Goal: Task Accomplishment & Management: Complete application form

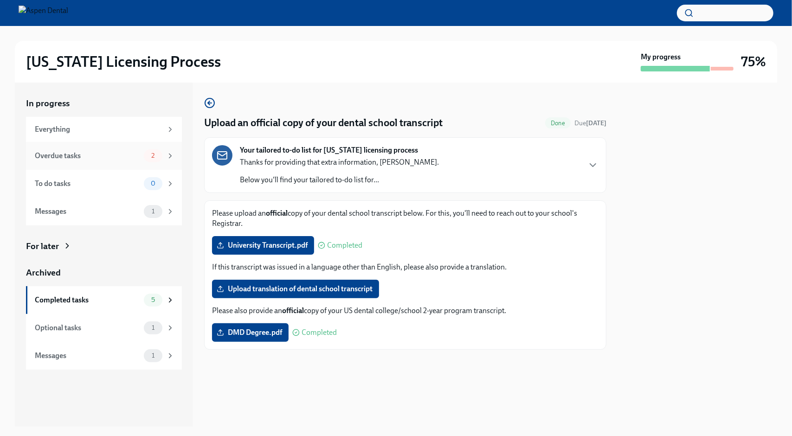
click at [91, 159] on div "Overdue tasks" at bounding box center [87, 156] width 105 height 10
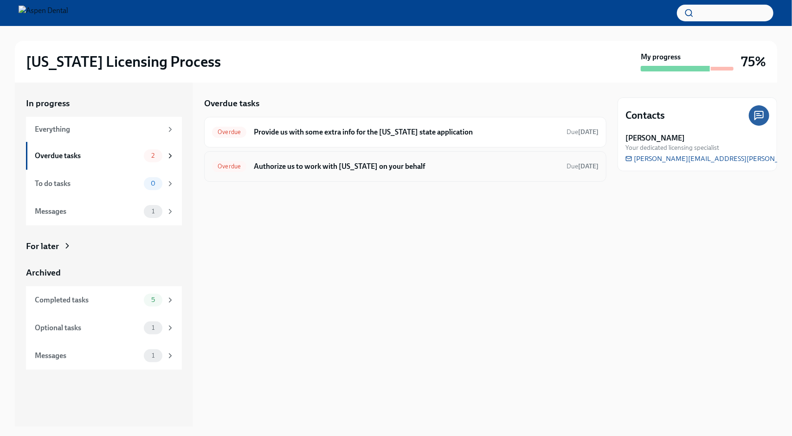
click at [312, 168] on h6 "Authorize us to work with [US_STATE] on your behalf" at bounding box center [406, 167] width 305 height 10
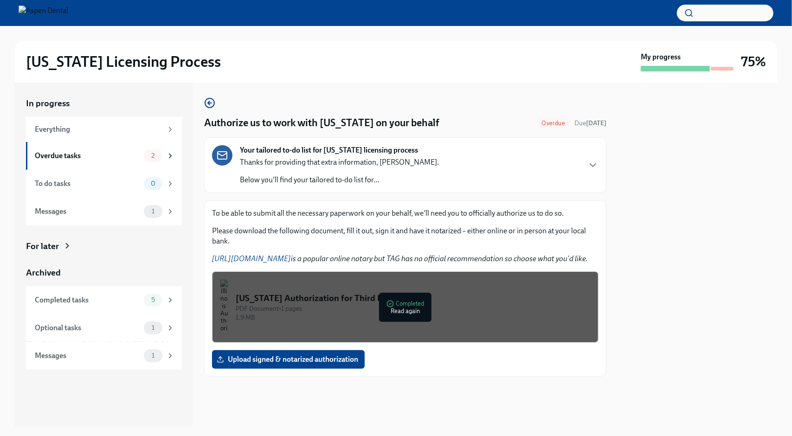
click at [729, 187] on div at bounding box center [698, 255] width 160 height 344
click at [345, 356] on span "Upload signed & notarized authorization" at bounding box center [289, 359] width 140 height 9
click at [0, 0] on input "Upload signed & notarized authorization" at bounding box center [0, 0] width 0 height 0
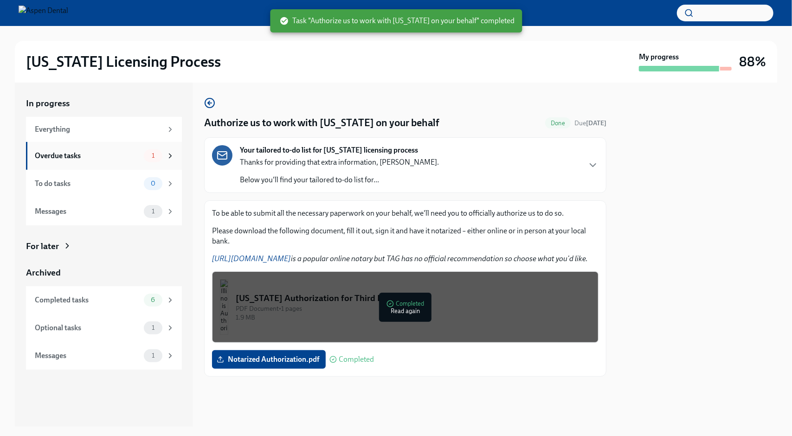
click at [78, 157] on div "Overdue tasks" at bounding box center [87, 156] width 105 height 10
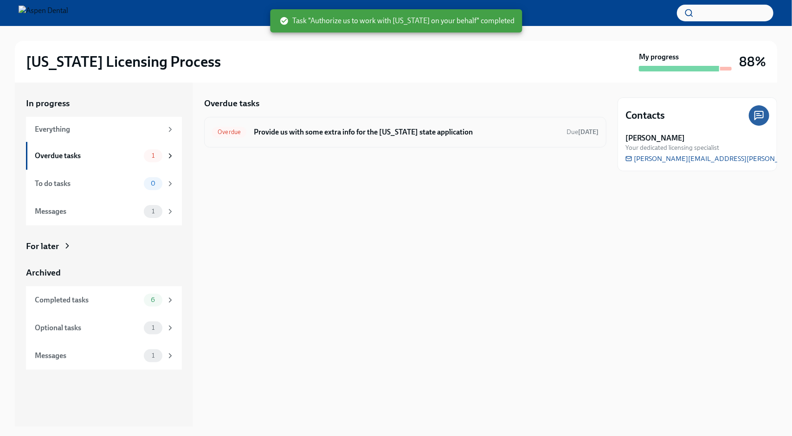
click at [317, 135] on h6 "Provide us with some extra info for the [US_STATE] state application" at bounding box center [406, 132] width 305 height 10
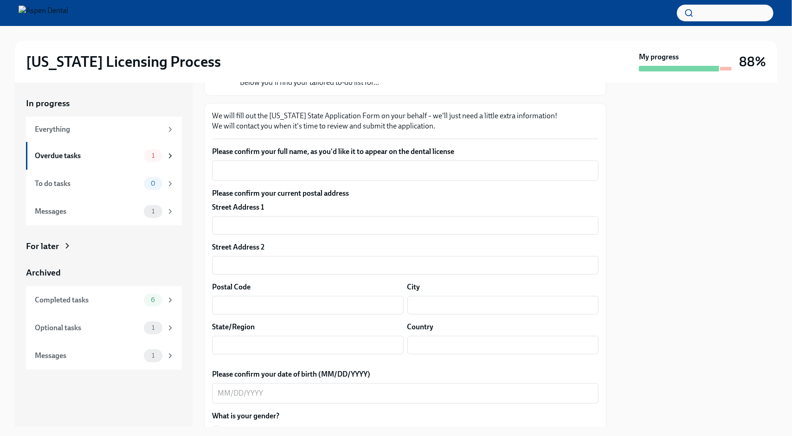
scroll to position [93, 0]
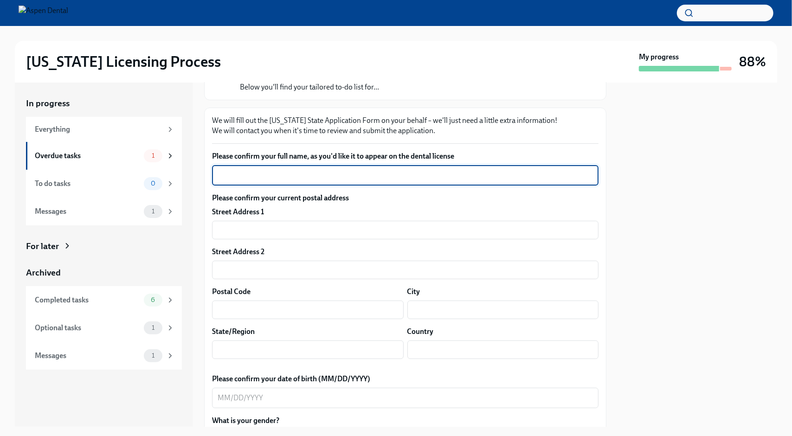
click at [312, 176] on textarea "Please confirm your full name, as you'd like it to appear on the dental license" at bounding box center [406, 175] width 376 height 11
type textarea "P"
type textarea "K"
type textarea "[PERSON_NAME] Vu"
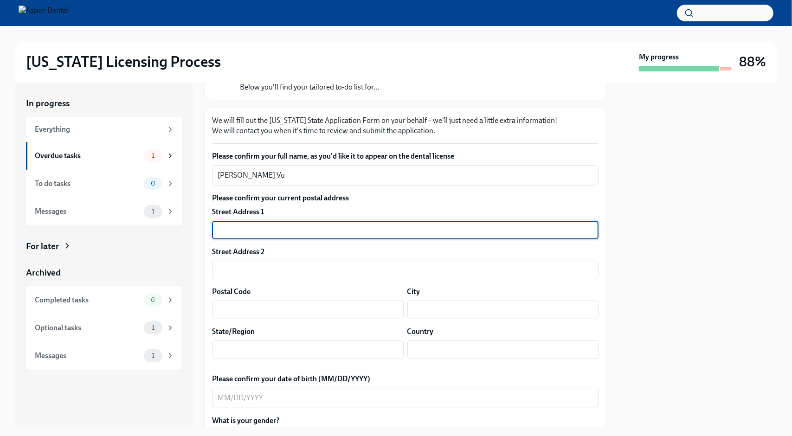
click at [308, 239] on input "text" at bounding box center [405, 230] width 387 height 19
type input "[STREET_ADDRESS][PERSON_NAME]"
type input "40215"
type input "[GEOGRAPHIC_DATA]"
type input "KY"
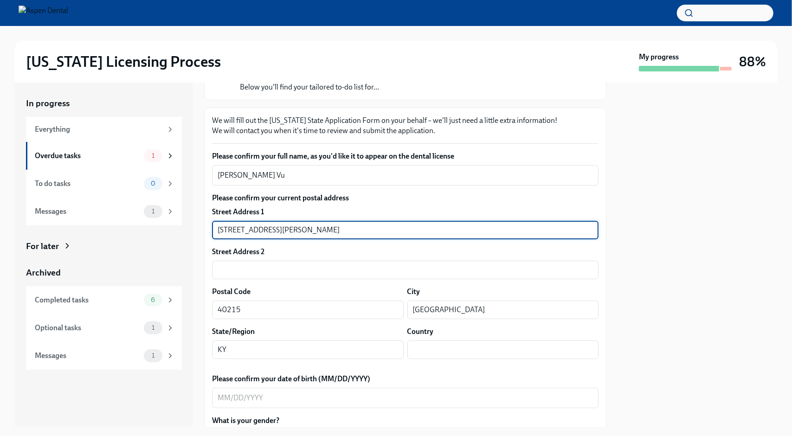
type input "US"
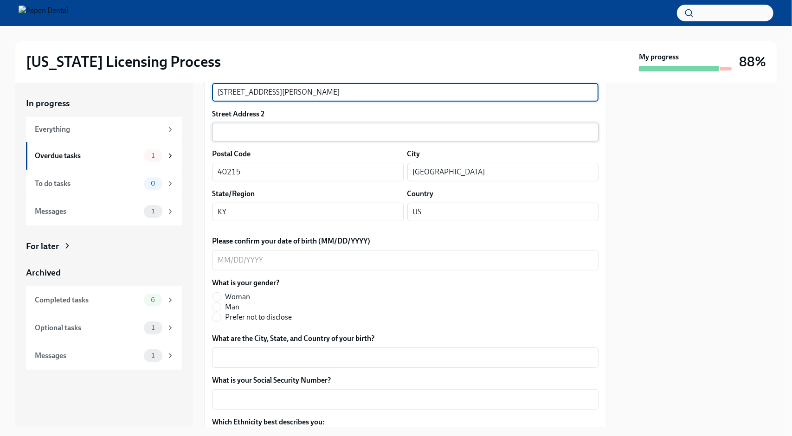
scroll to position [232, 0]
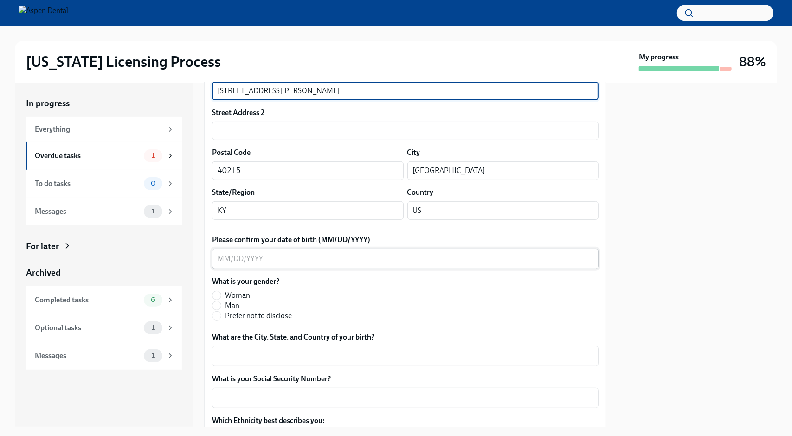
click at [219, 262] on textarea "Please confirm your date of birth (MM/DD/YYYY)" at bounding box center [406, 258] width 376 height 11
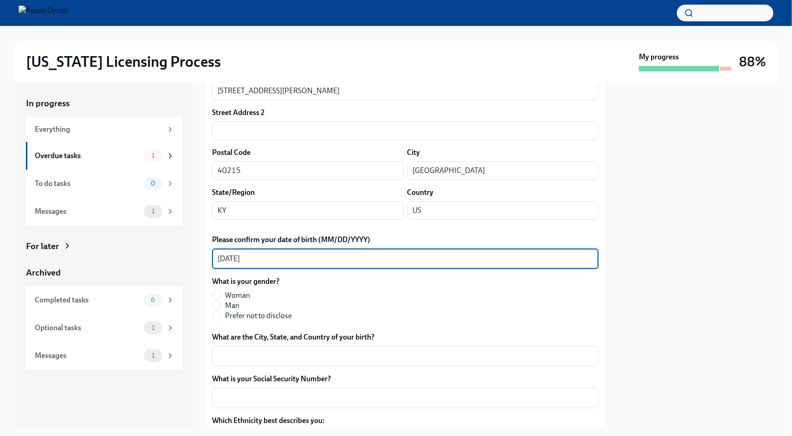
type textarea "[DATE]"
click at [221, 305] on label "Man" at bounding box center [252, 306] width 80 height 10
click at [221, 305] on input "Man" at bounding box center [217, 306] width 8 height 8
radio input "true"
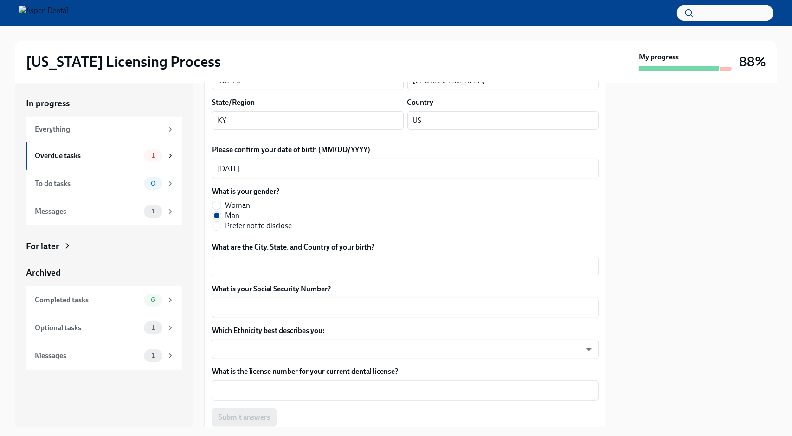
scroll to position [371, 0]
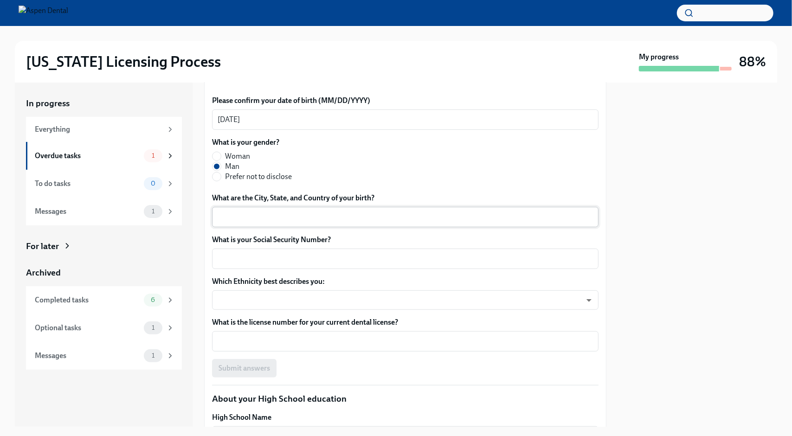
click at [339, 221] on textarea "What are the City, State, and Country of your birth?" at bounding box center [406, 217] width 376 height 11
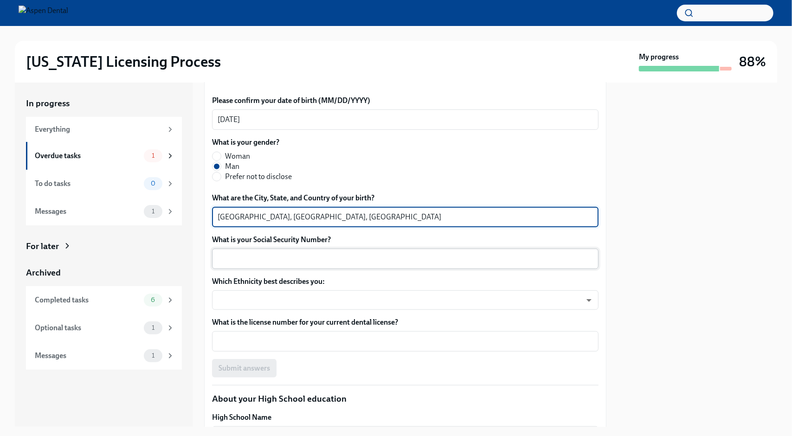
type textarea "[GEOGRAPHIC_DATA], [GEOGRAPHIC_DATA], [GEOGRAPHIC_DATA]"
click at [328, 263] on textarea "What is your Social Security Number?" at bounding box center [406, 258] width 376 height 11
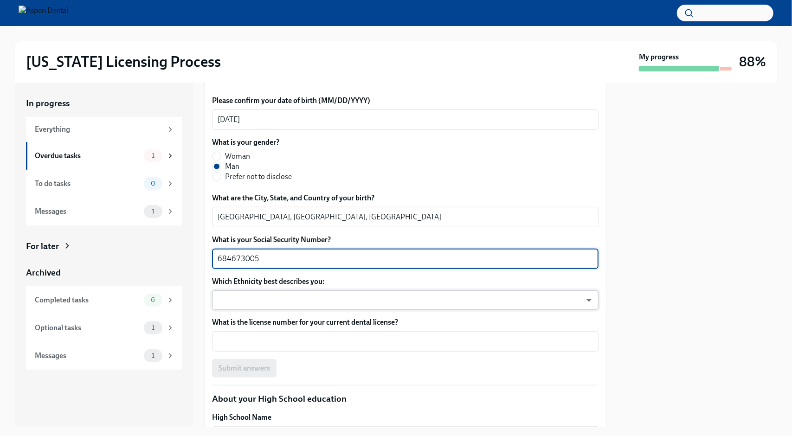
type textarea "684673005"
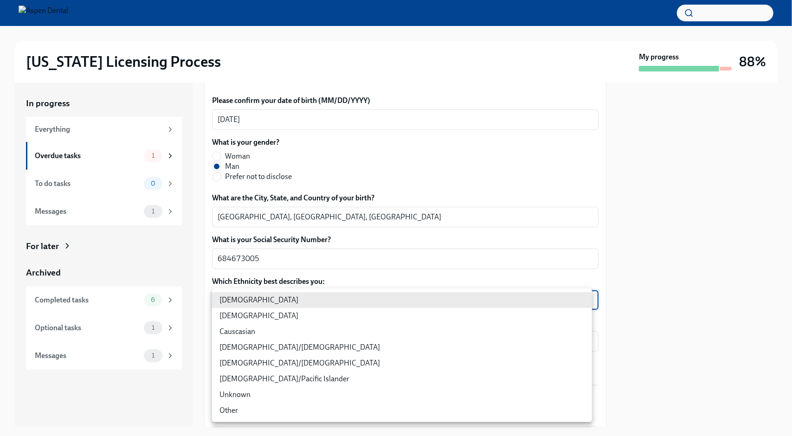
click at [583, 302] on body "[US_STATE] Licensing Process My progress 88% In progress Everything Overdue tas…" at bounding box center [396, 218] width 792 height 436
click at [312, 319] on li "[DEMOGRAPHIC_DATA]" at bounding box center [402, 316] width 380 height 16
type input "930Z9RFkx"
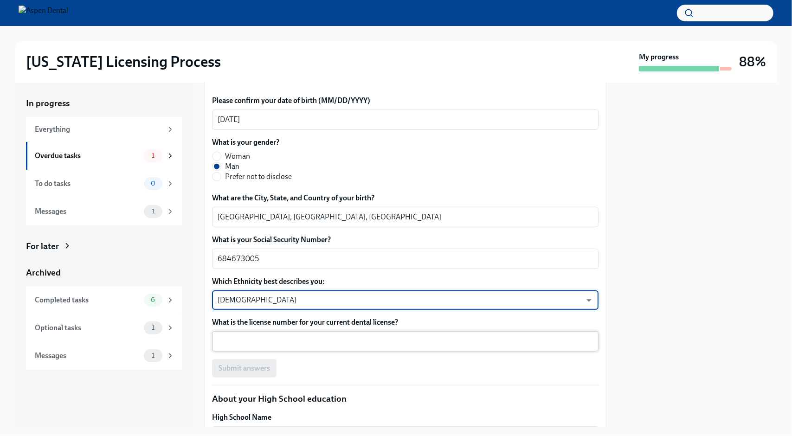
click at [374, 344] on textarea "What is the license number for your current dental license?" at bounding box center [406, 341] width 376 height 11
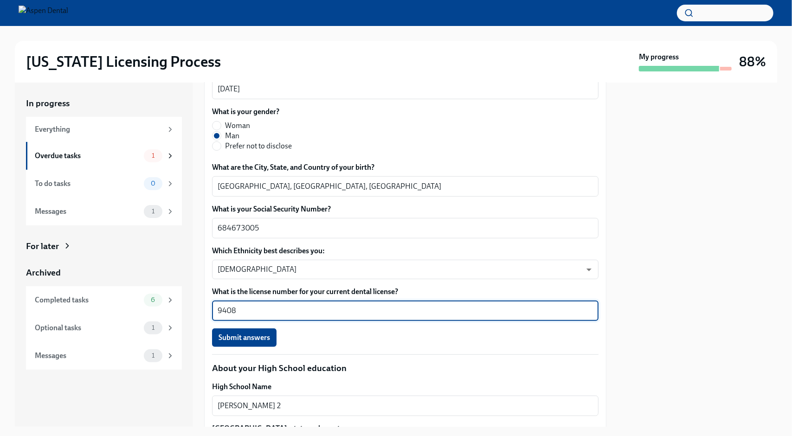
scroll to position [336, 0]
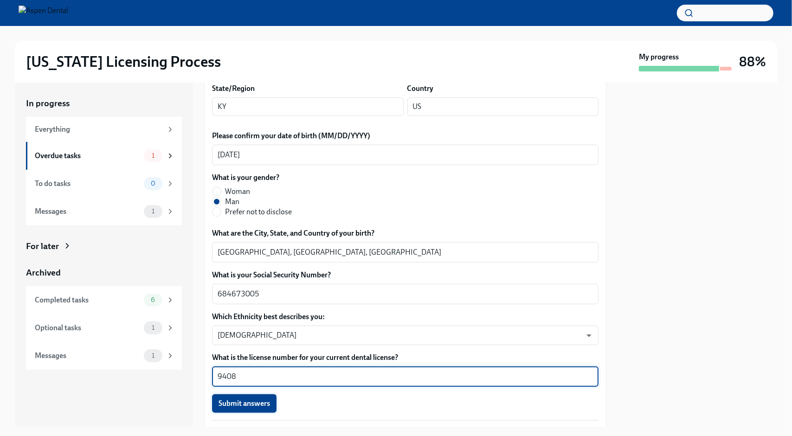
type textarea "9408"
click at [254, 406] on span "Submit answers" at bounding box center [245, 403] width 52 height 9
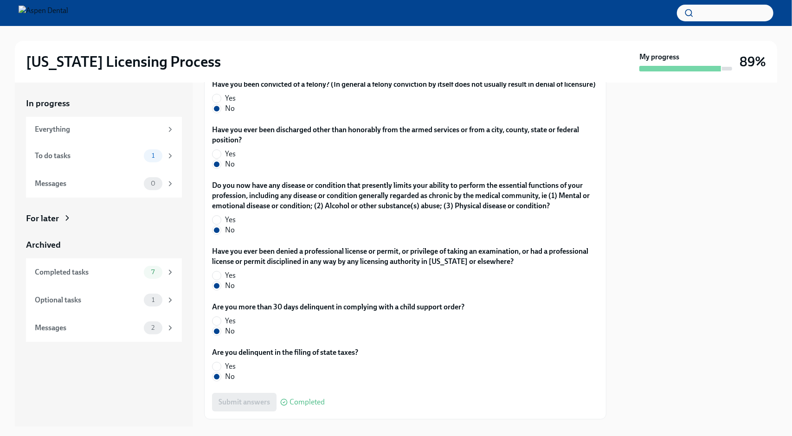
scroll to position [1851, 0]
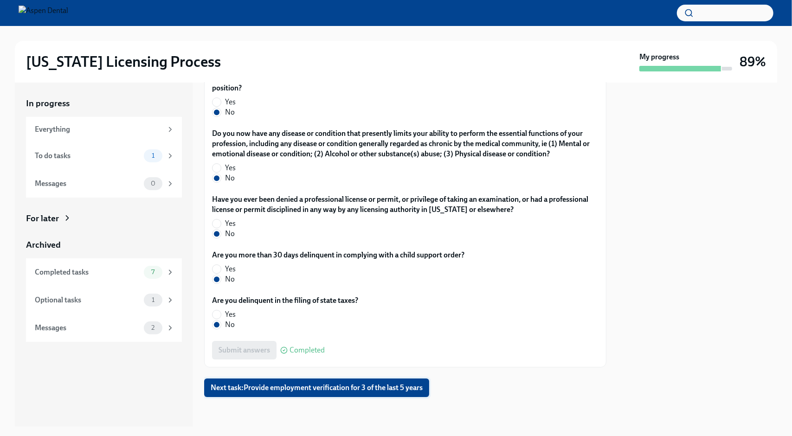
click at [373, 391] on span "Next task : Provide employment verification for 3 of the last 5 years" at bounding box center [317, 387] width 212 height 9
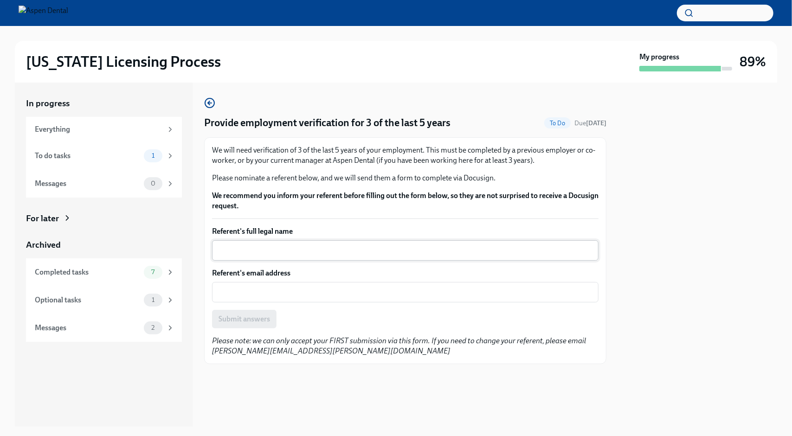
click at [302, 253] on textarea "Referent's full legal name" at bounding box center [406, 250] width 376 height 11
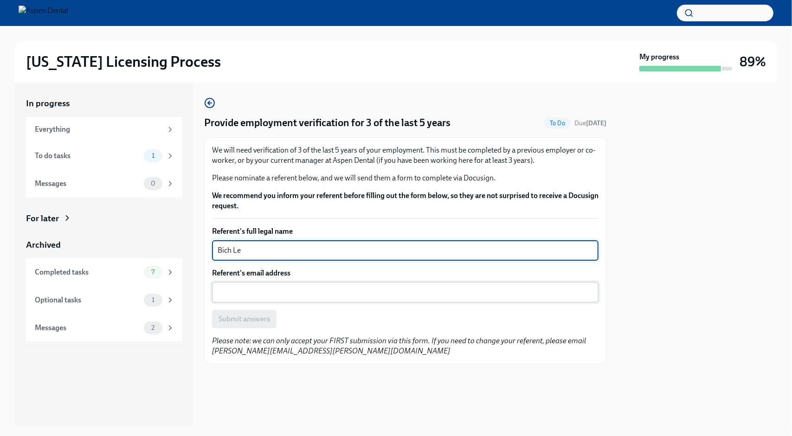
type textarea "Bich Le"
click at [315, 295] on textarea "Referent's email address" at bounding box center [406, 292] width 376 height 11
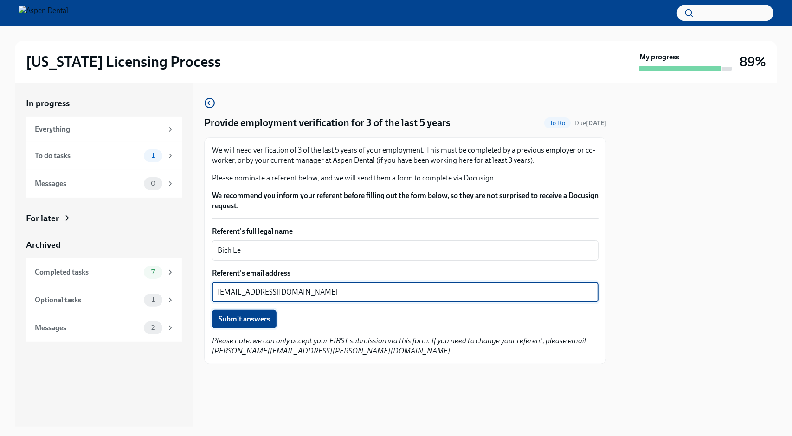
type textarea "[EMAIL_ADDRESS][DOMAIN_NAME]"
click at [267, 323] on span "Submit answers" at bounding box center [245, 319] width 52 height 9
